Goal: Find specific page/section: Find specific page/section

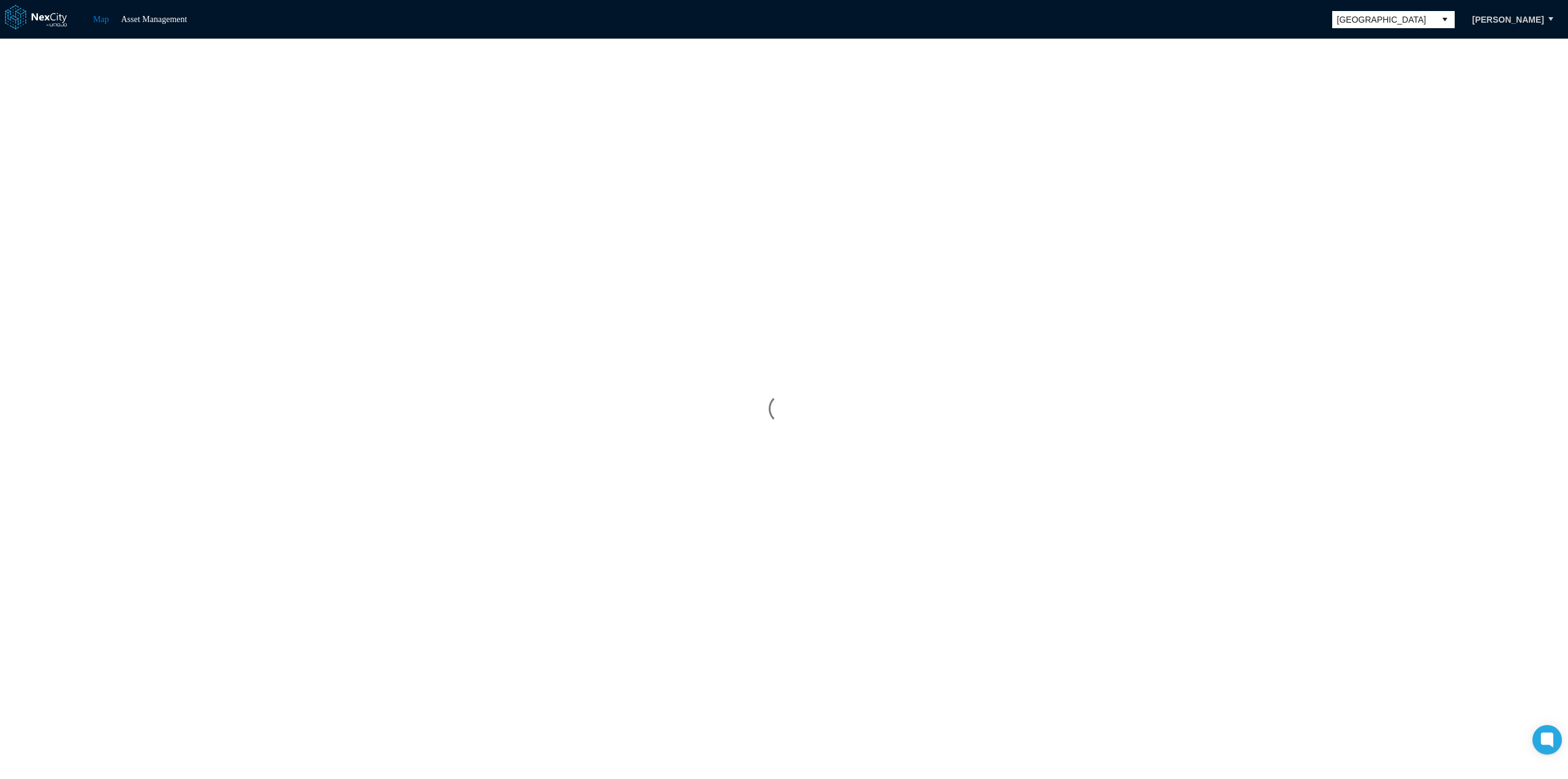
click at [1398, 24] on span "[GEOGRAPHIC_DATA]" at bounding box center [1384, 20] width 93 height 12
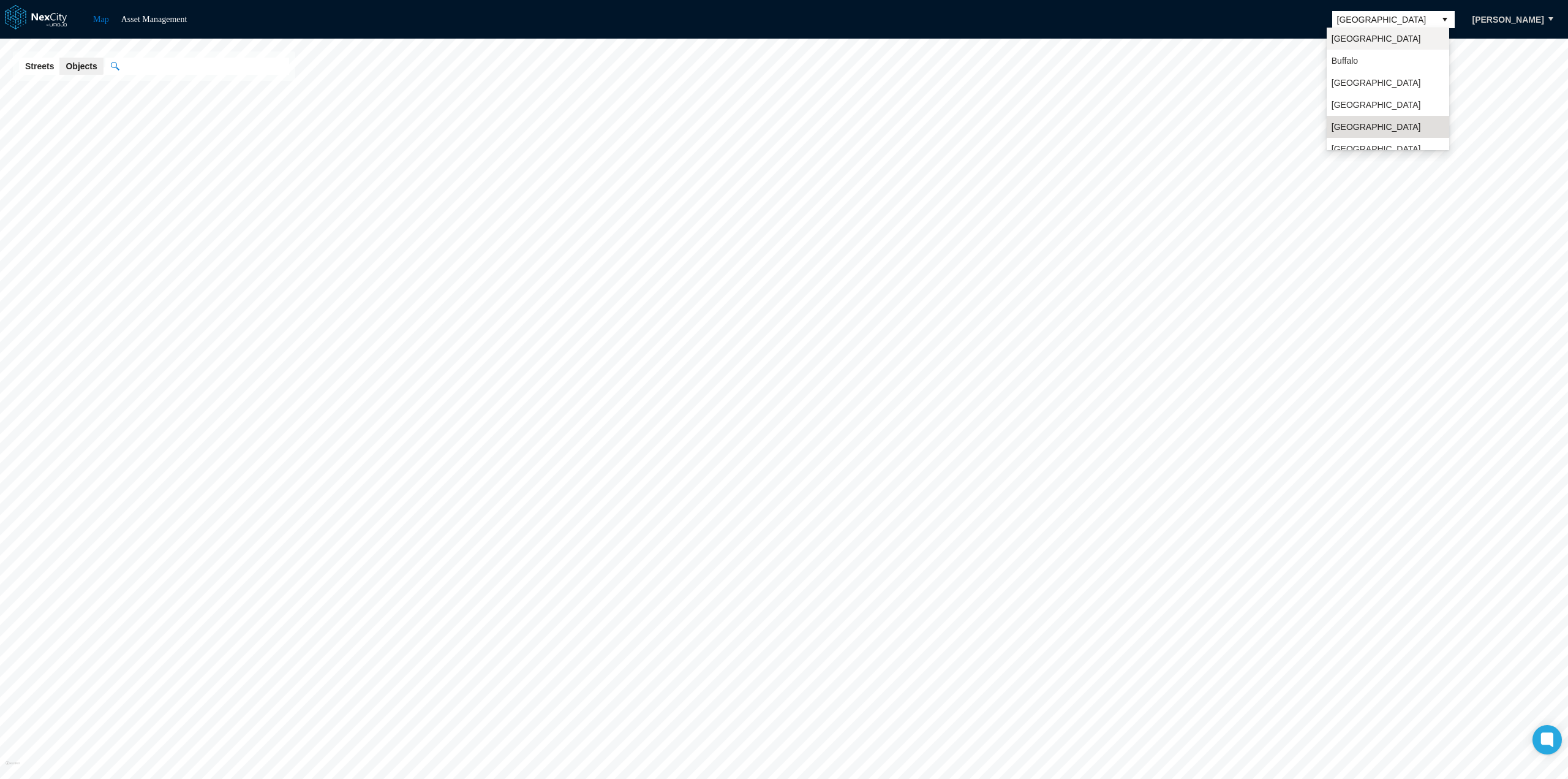
click at [1364, 37] on span "[GEOGRAPHIC_DATA]" at bounding box center [1376, 39] width 90 height 12
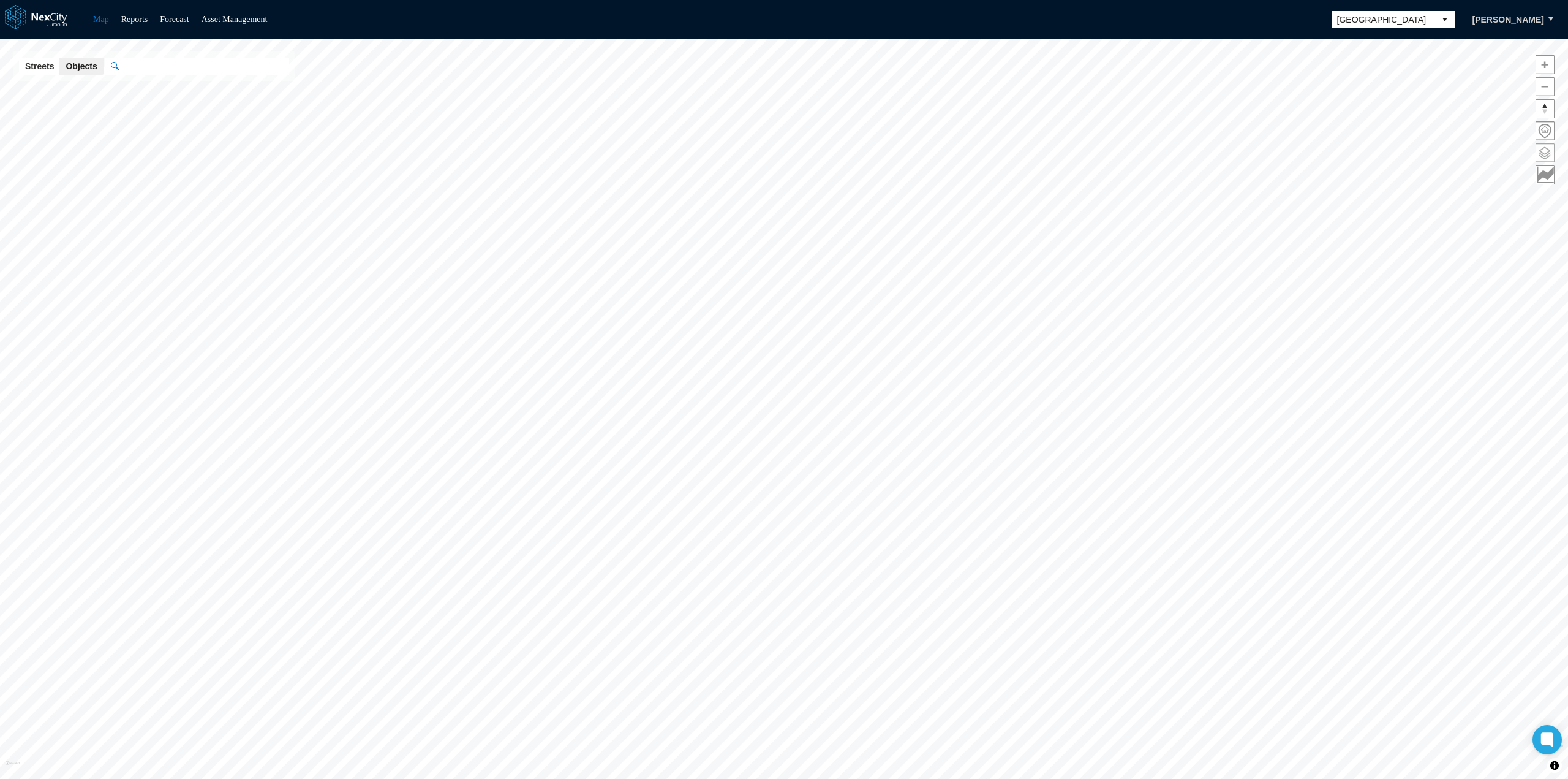
click at [1546, 152] on span at bounding box center [1545, 153] width 18 height 18
click at [1544, 245] on span "ON OFF" at bounding box center [1544, 245] width 24 height 12
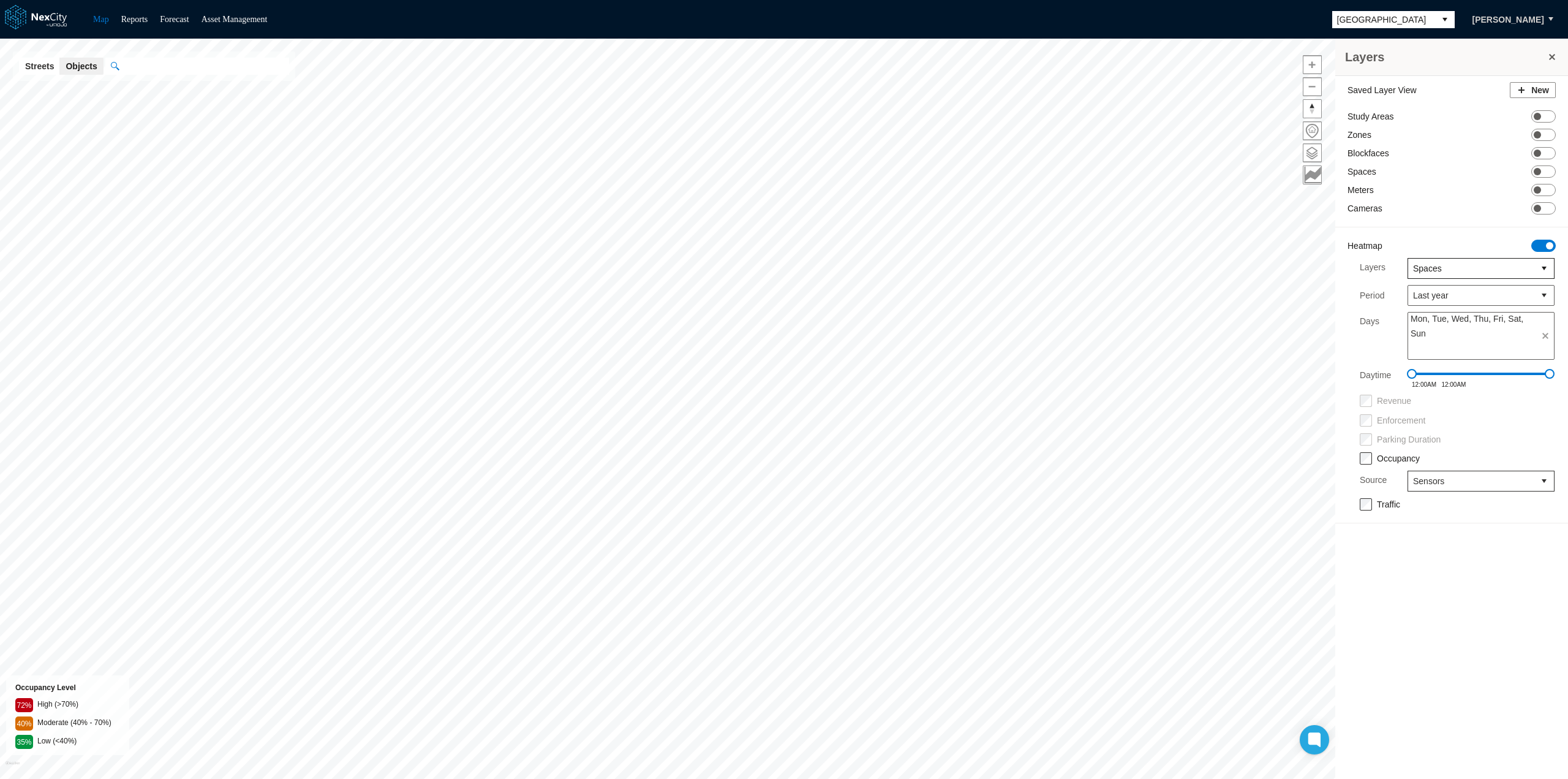
click at [1454, 268] on span "Spaces" at bounding box center [1471, 269] width 117 height 12
click at [1435, 331] on span "Blockfaces" at bounding box center [1433, 332] width 41 height 12
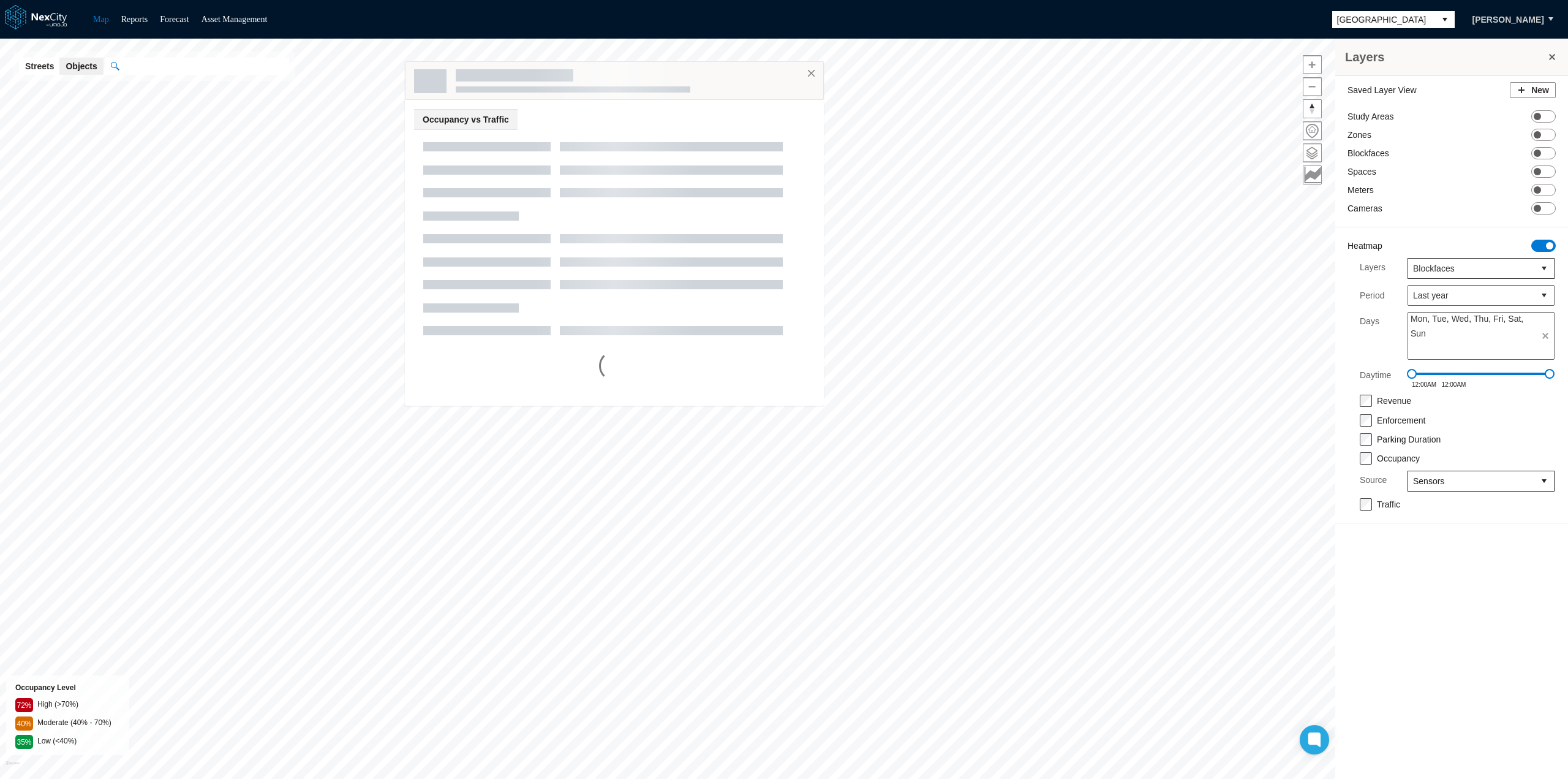
click at [1463, 475] on span "Sensors" at bounding box center [1471, 481] width 117 height 12
click at [1450, 533] on span "Transactional" at bounding box center [1438, 532] width 52 height 12
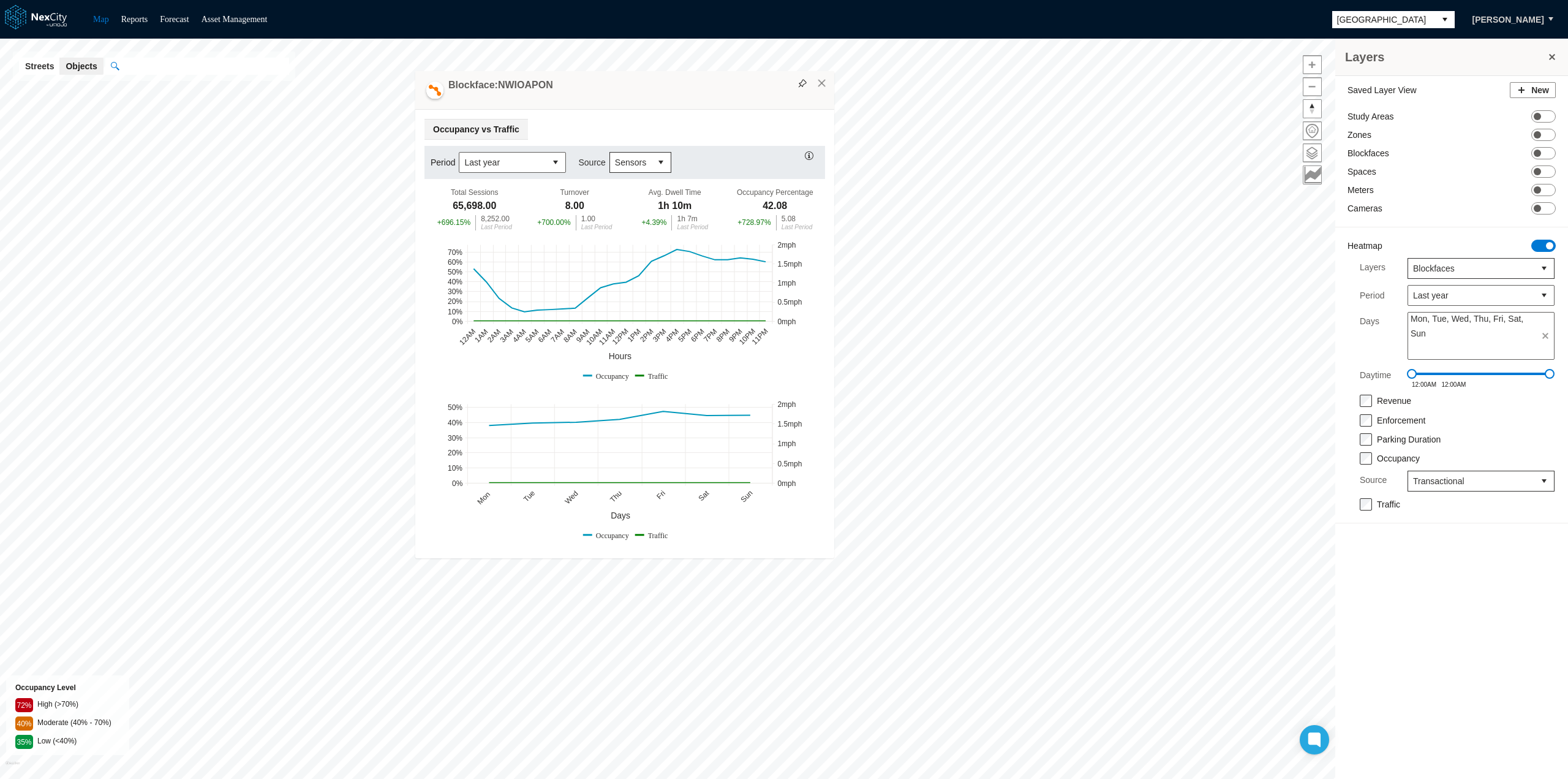
click at [655, 166] on button "select" at bounding box center [661, 162] width 20 height 20
click at [646, 203] on span "Transactional" at bounding box center [638, 206] width 52 height 12
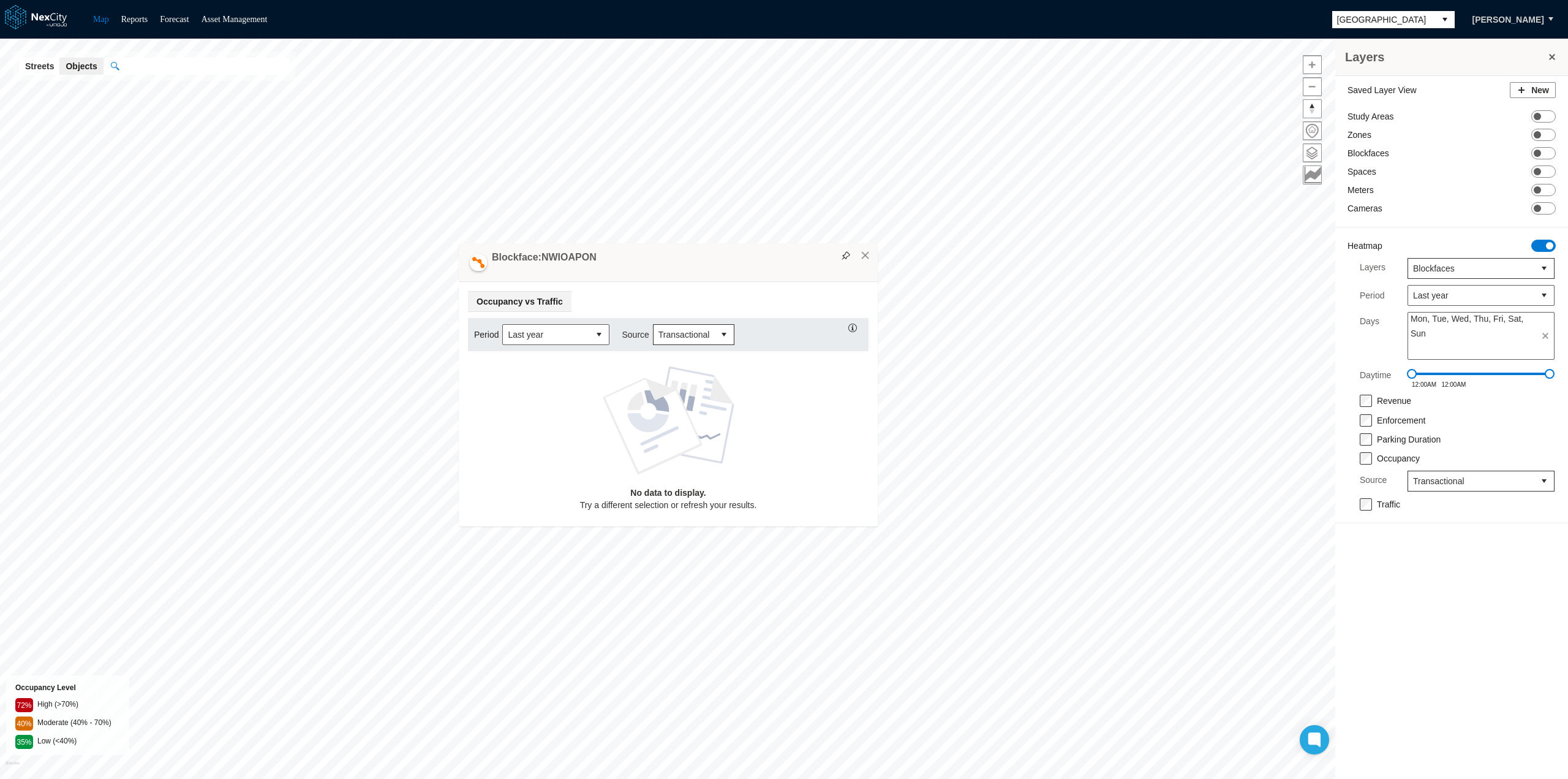
drag, startPoint x: 629, startPoint y: 305, endPoint x: 722, endPoint y: 230, distance: 119.5
click at [722, 244] on div "Blockface: NWIOAPON" at bounding box center [667, 263] width 419 height 39
